Goal: Information Seeking & Learning: Find contact information

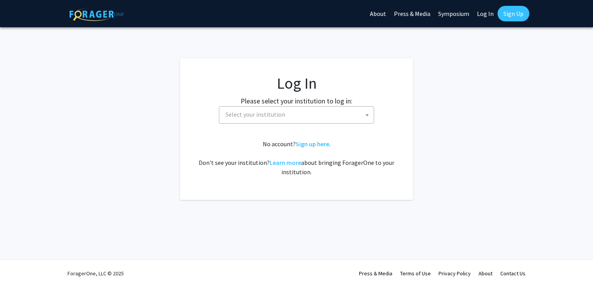
select select
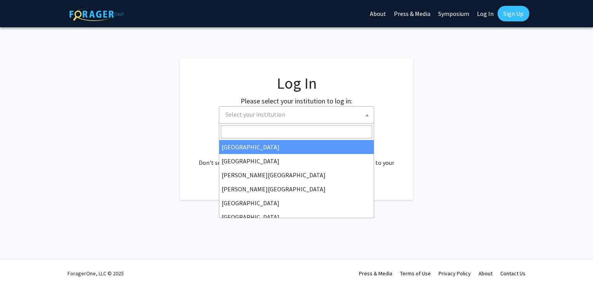
click at [295, 117] on span "Select your institution" at bounding box center [298, 114] width 151 height 16
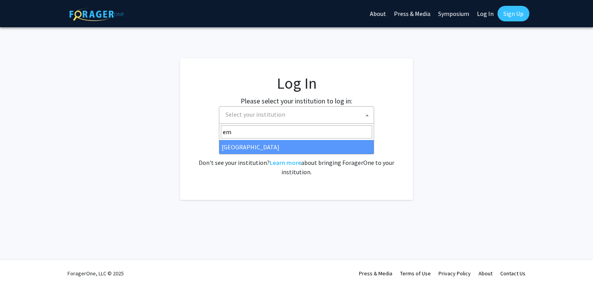
type input "em"
select select "12"
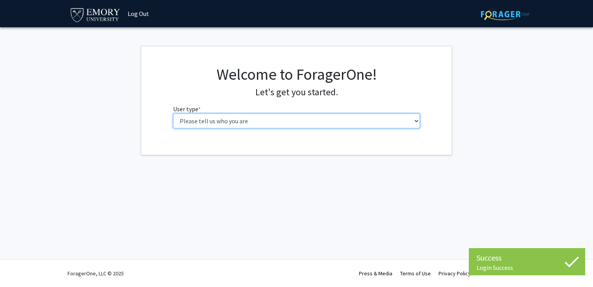
click at [267, 124] on select "Please tell us who you are Undergraduate Student Master's Student Doctoral Cand…" at bounding box center [296, 120] width 247 height 15
select select "1: undergrad"
click at [173, 113] on select "Please tell us who you are Undergraduate Student Master's Student Doctoral Cand…" at bounding box center [296, 120] width 247 height 15
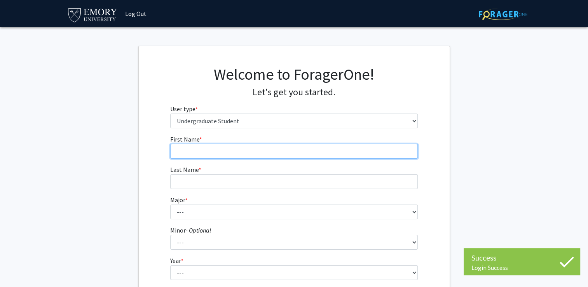
click at [252, 152] on input "First Name * required" at bounding box center [293, 151] width 247 height 15
type input "[PERSON_NAME]"
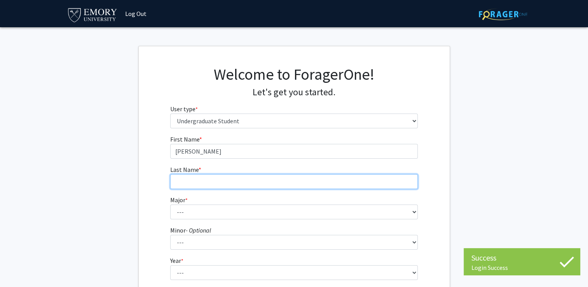
type input "Jube"
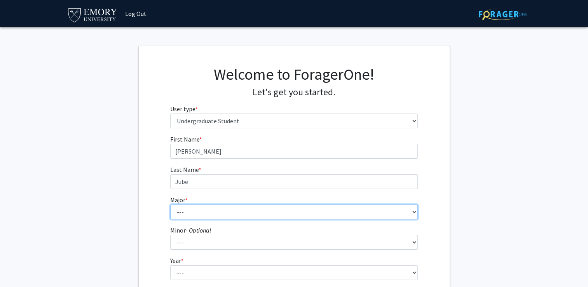
click at [236, 213] on select "--- Accounting African American Studies African Studies American Studies Analyt…" at bounding box center [293, 211] width 247 height 15
click at [170, 204] on select "--- Accounting African American Studies African Studies American Studies Analyt…" at bounding box center [293, 211] width 247 height 15
click at [228, 204] on select "--- Accounting African American Studies African Studies American Studies Analyt…" at bounding box center [293, 211] width 247 height 15
select select "12: 973"
click at [170, 204] on select "--- Accounting African American Studies African Studies American Studies Analyt…" at bounding box center [293, 211] width 247 height 15
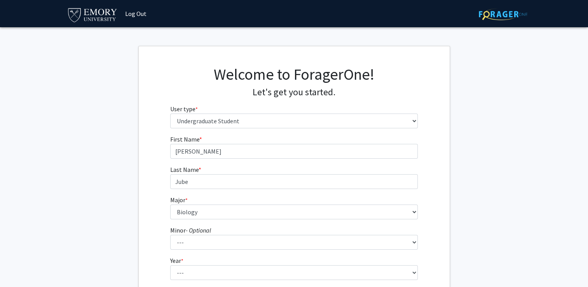
click at [110, 169] on fg-get-started "Welcome to ForagerOne! Let's get you started. User type * required Please tell …" at bounding box center [294, 199] width 588 height 306
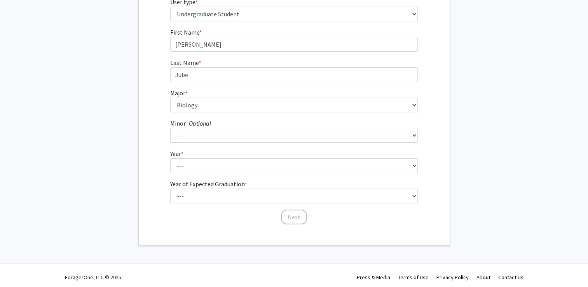
scroll to position [107, 0]
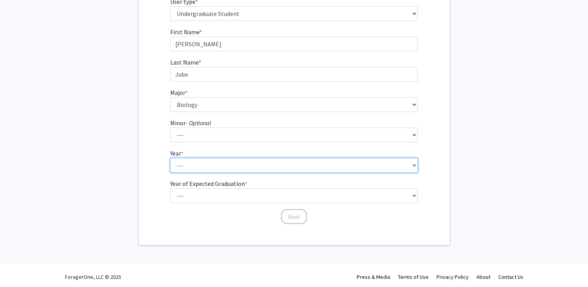
click at [221, 171] on select "--- First-year Sophomore Junior Senior Postbaccalaureate Certificate" at bounding box center [293, 165] width 247 height 15
select select "2: sophomore"
click at [170, 158] on select "--- First-year Sophomore Junior Senior Postbaccalaureate Certificate" at bounding box center [293, 165] width 247 height 15
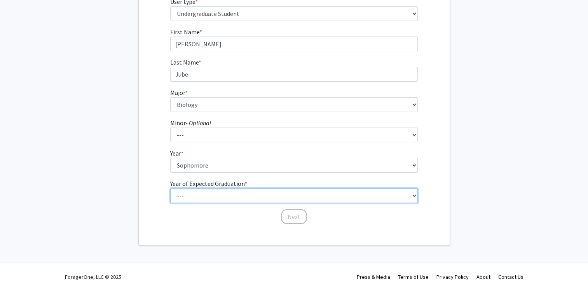
click at [205, 200] on select "--- 2025 2026 2027 2028 2029 2030 2031 2032 2033 2034" at bounding box center [293, 195] width 247 height 15
select select "4: 2028"
click at [170, 188] on select "--- 2025 2026 2027 2028 2029 2030 2031 2032 2033 2034" at bounding box center [293, 195] width 247 height 15
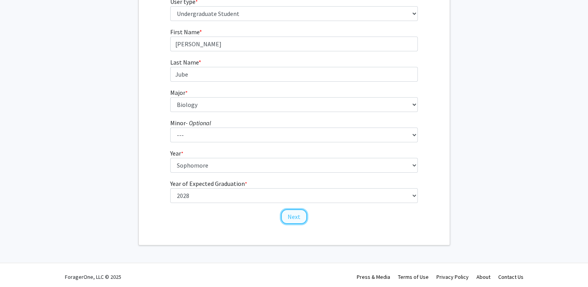
click at [296, 221] on button "Next" at bounding box center [294, 216] width 26 height 15
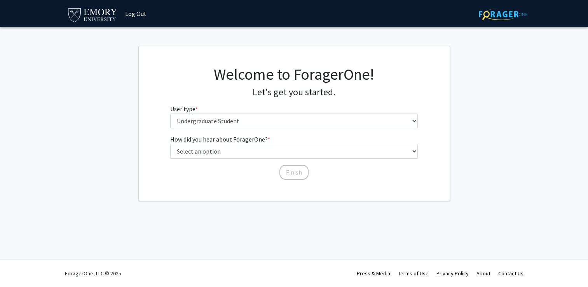
scroll to position [0, 0]
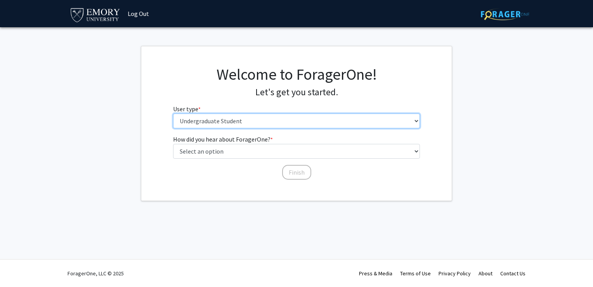
click at [253, 120] on select "Please tell us who you are Undergraduate Student Master's Student Doctoral Cand…" at bounding box center [296, 120] width 247 height 15
click at [173, 113] on select "Please tell us who you are Undergraduate Student Master's Student Doctoral Cand…" at bounding box center [296, 120] width 247 height 15
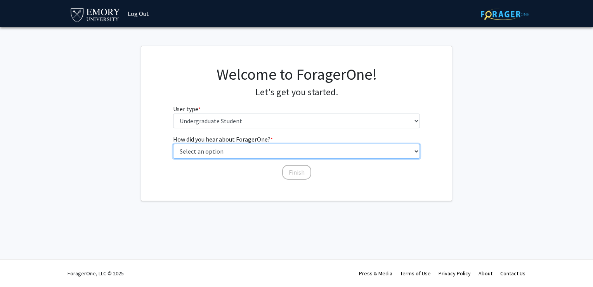
click at [255, 151] on select "Select an option Peer/student recommendation Faculty/staff recommendation Unive…" at bounding box center [296, 151] width 247 height 15
select select "3: university_website"
click at [173, 144] on select "Select an option Peer/student recommendation Faculty/staff recommendation Unive…" at bounding box center [296, 151] width 247 height 15
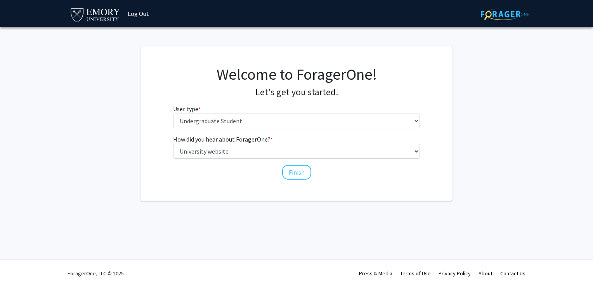
click at [297, 183] on div "Welcome to ForagerOne! Let's get you started. User type * required Please tell …" at bounding box center [296, 123] width 311 height 154
click at [295, 175] on button "Finish" at bounding box center [296, 172] width 29 height 15
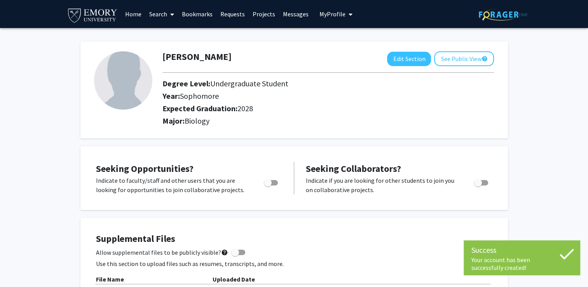
scroll to position [3, 0]
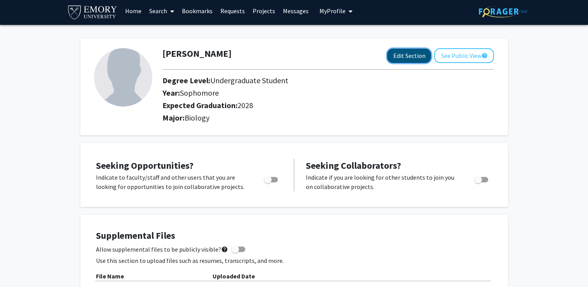
click at [409, 56] on button "Edit Section" at bounding box center [409, 56] width 44 height 14
select select "sophomore"
select select "2028"
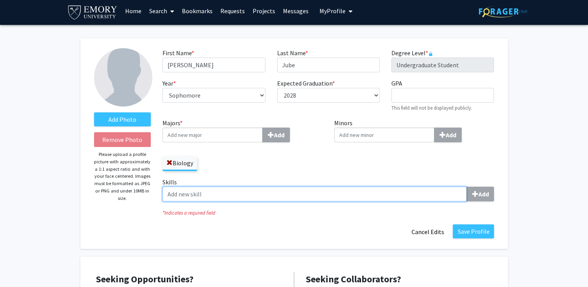
click at [425, 198] on input "Skills Add" at bounding box center [314, 193] width 304 height 15
type input "p"
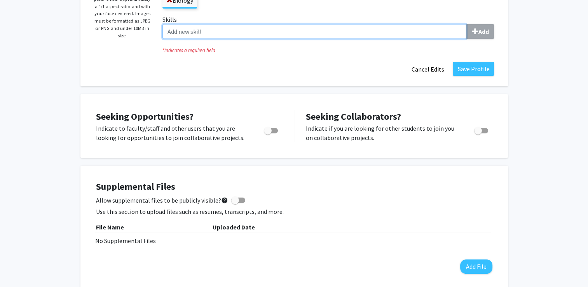
scroll to position [0, 0]
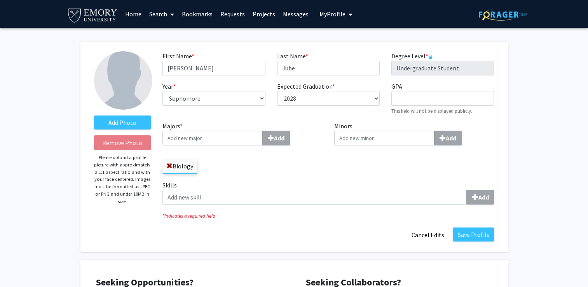
click at [169, 13] on span at bounding box center [170, 14] width 7 height 27
click at [173, 33] on span "Faculty/Staff" at bounding box center [173, 36] width 57 height 16
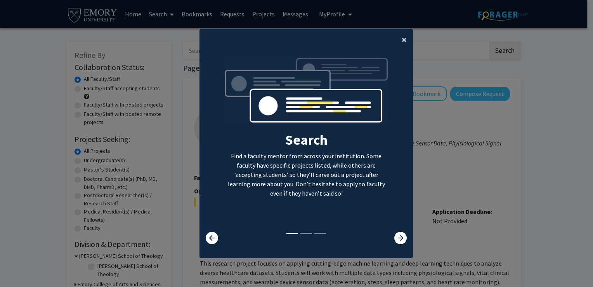
click at [402, 40] on span "×" at bounding box center [404, 39] width 5 height 12
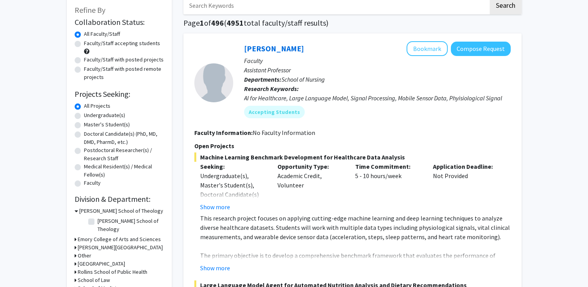
scroll to position [47, 0]
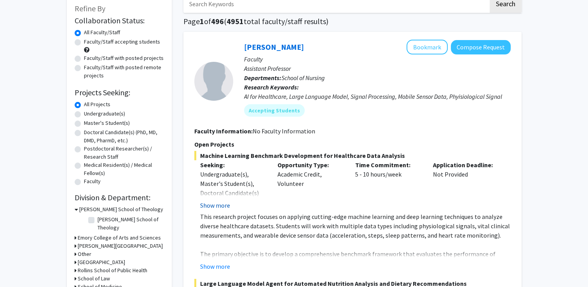
click at [210, 206] on button "Show more" at bounding box center [215, 204] width 30 height 9
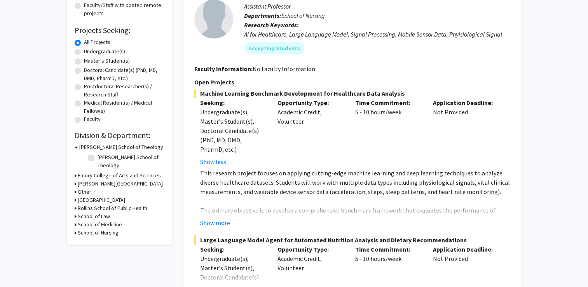
scroll to position [110, 0]
click at [223, 221] on button "Show more" at bounding box center [215, 221] width 30 height 9
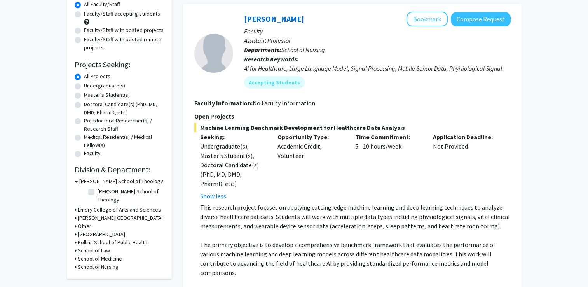
scroll to position [75, 0]
click at [84, 86] on label "Undergraduate(s)" at bounding box center [104, 86] width 41 height 8
click at [84, 86] on input "Undergraduate(s)" at bounding box center [86, 84] width 5 height 5
radio input "true"
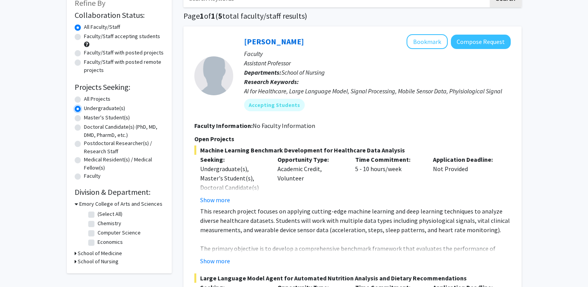
scroll to position [52, 0]
click at [76, 203] on icon at bounding box center [76, 203] width 3 height 8
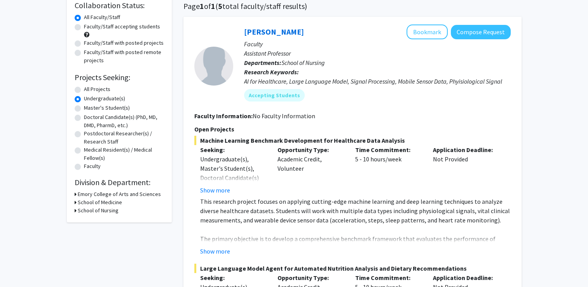
scroll to position [60, 0]
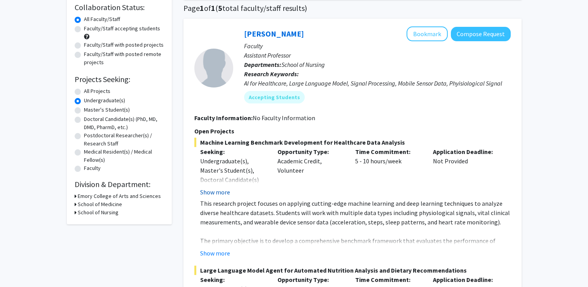
click at [212, 195] on button "Show more" at bounding box center [215, 191] width 30 height 9
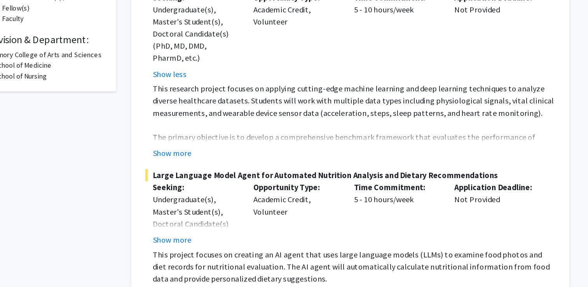
scroll to position [150, 0]
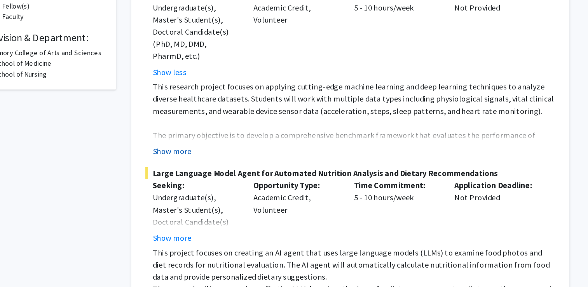
click at [224, 184] on button "Show more" at bounding box center [215, 181] width 30 height 9
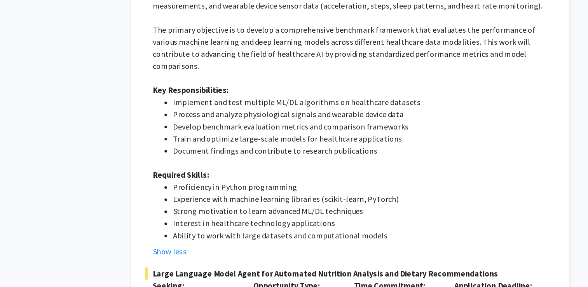
scroll to position [232, 0]
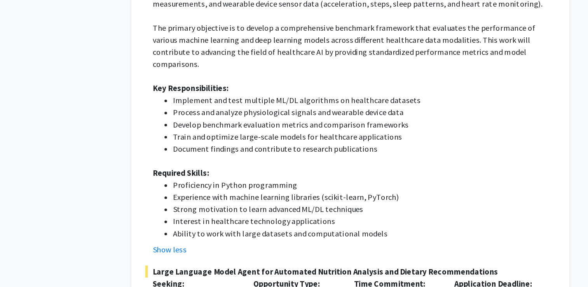
click at [243, 203] on li "Proficiency in Python programming" at bounding box center [363, 207] width 295 height 9
drag, startPoint x: 243, startPoint y: 198, endPoint x: 133, endPoint y: 220, distance: 112.8
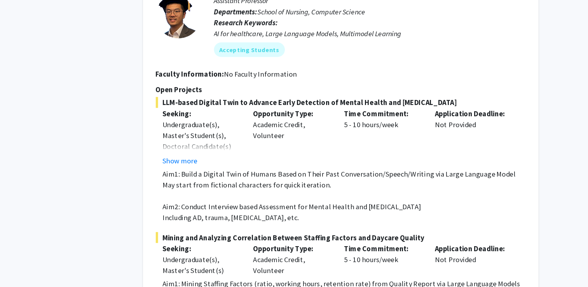
scroll to position [673, 0]
click at [210, 133] on button "Show more" at bounding box center [215, 137] width 30 height 9
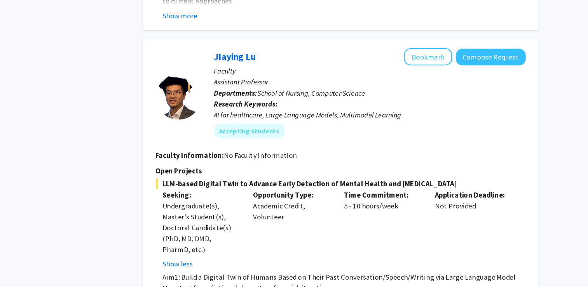
scroll to position [604, 0]
click at [428, 43] on button "Bookmark" at bounding box center [426, 49] width 41 height 15
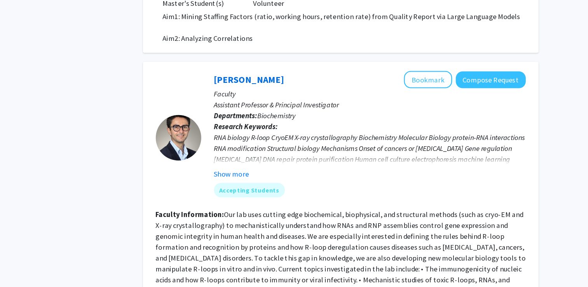
scroll to position [883, 0]
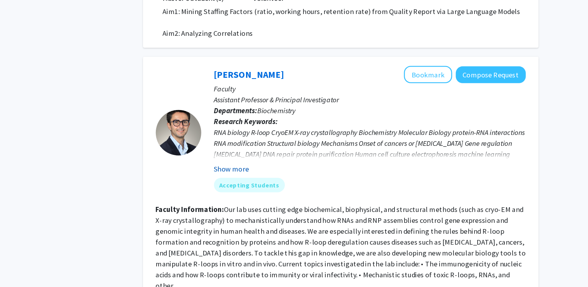
click at [255, 181] on button "Show more" at bounding box center [259, 185] width 30 height 9
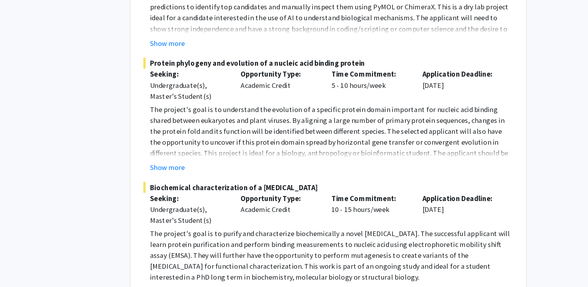
scroll to position [1241, 0]
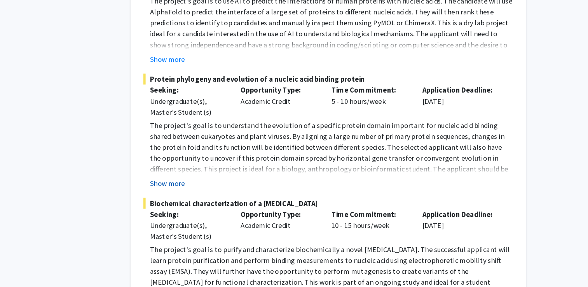
click at [209, 152] on button "Show more" at bounding box center [215, 156] width 30 height 9
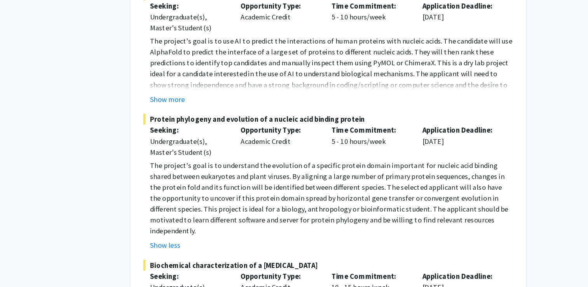
scroll to position [1206, 0]
click at [217, 80] on button "Show more" at bounding box center [215, 84] width 30 height 9
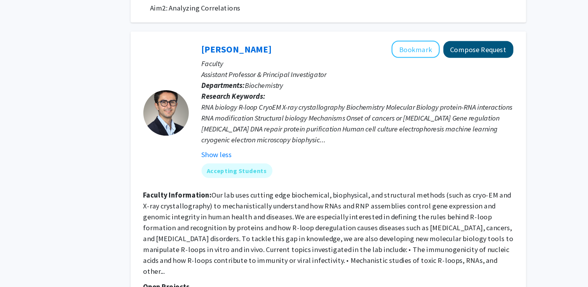
scroll to position [945, 0]
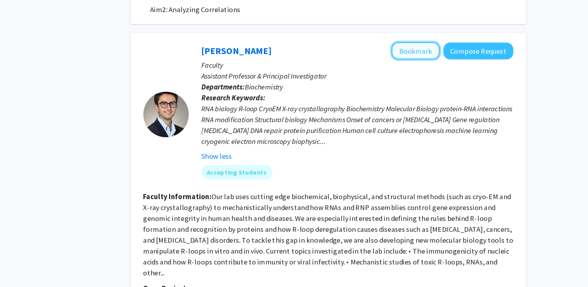
click at [431, 36] on button "Bookmark" at bounding box center [426, 43] width 41 height 15
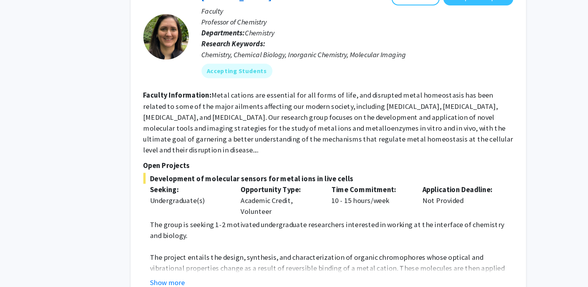
scroll to position [1825, 0]
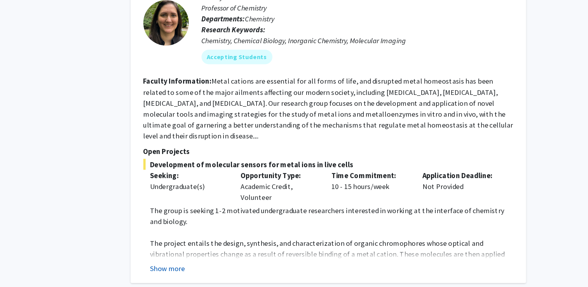
click at [211, 266] on button "Show more" at bounding box center [215, 270] width 30 height 9
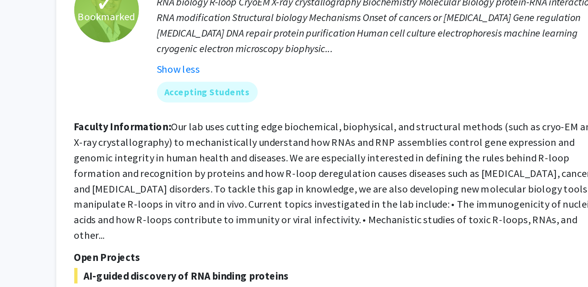
scroll to position [967, 0]
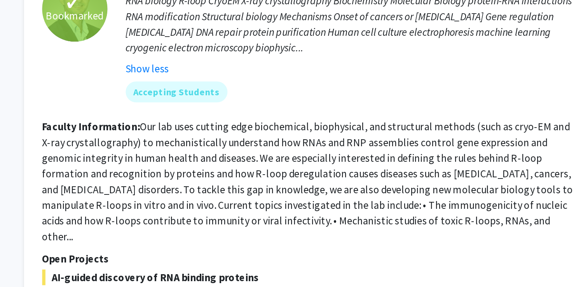
click at [454, 182] on fg-read-more "Our lab uses cutting edge biochemical, biophysical, and structural methods (suc…" at bounding box center [352, 177] width 316 height 73
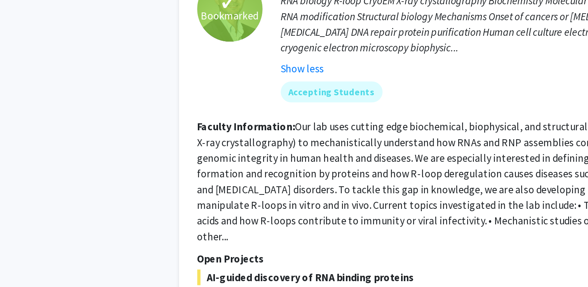
click at [337, 141] on fg-read-more "Our lab uses cutting edge biochemical, biophysical, and structural methods (suc…" at bounding box center [352, 177] width 316 height 73
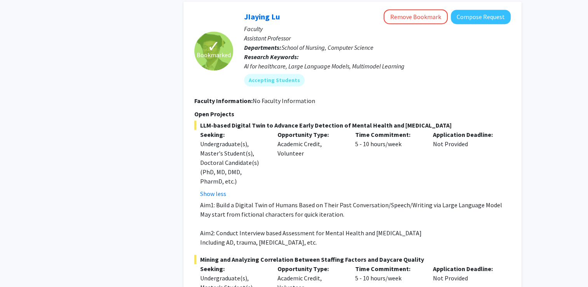
scroll to position [634, 0]
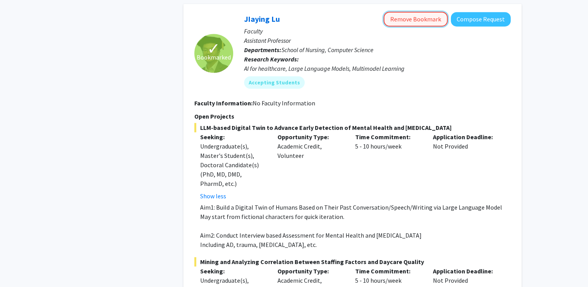
click at [409, 12] on button "Remove Bookmark" at bounding box center [415, 19] width 64 height 15
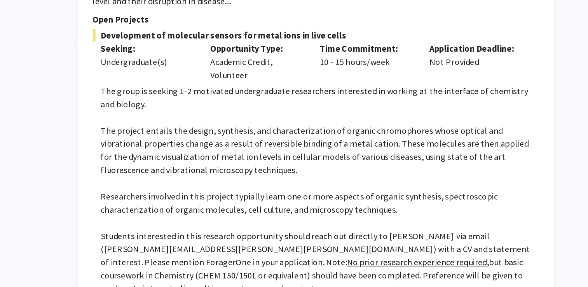
scroll to position [1899, 0]
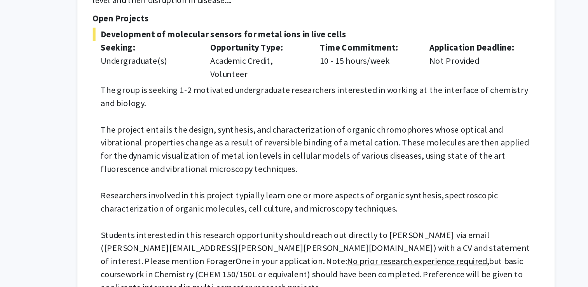
drag, startPoint x: 203, startPoint y: 210, endPoint x: 223, endPoint y: 207, distance: 19.7
click at [223, 245] on p "Students interested in this research opportunity should reach out directly to P…" at bounding box center [355, 268] width 310 height 47
drag, startPoint x: 202, startPoint y: 209, endPoint x: 276, endPoint y: 215, distance: 74.8
click at [276, 245] on p "Students interested in this research opportunity should reach out directly to P…" at bounding box center [355, 268] width 310 height 47
copy p "daniela.buccella@emory.edu"
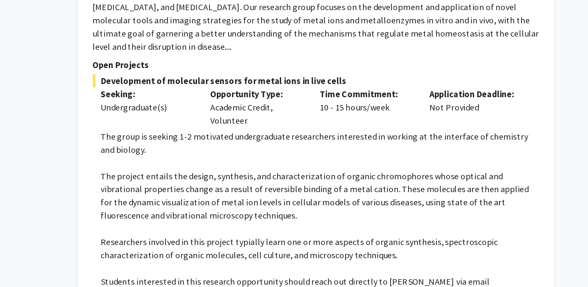
click at [334, 170] on p "The project entails the design, synthesis, and characterization of organic chro…" at bounding box center [355, 188] width 310 height 37
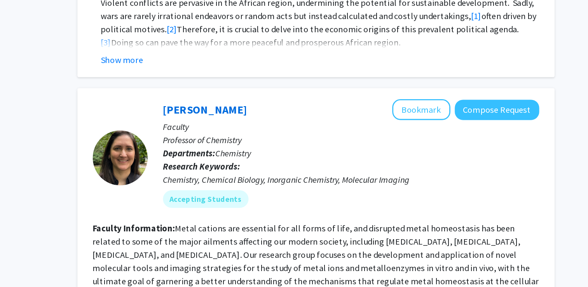
scroll to position [1774, 0]
